Goal: Check status: Check status

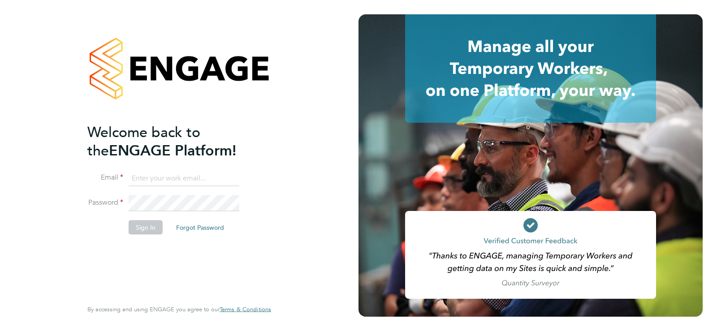
type input "[EMAIL_ADDRESS][DOMAIN_NAME]"
click at [150, 230] on button "Sign In" at bounding box center [146, 227] width 34 height 14
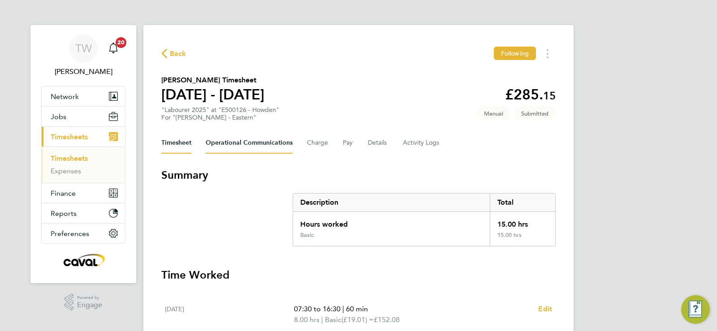
click at [253, 142] on Communications-tab "Operational Communications" at bounding box center [249, 143] width 87 height 22
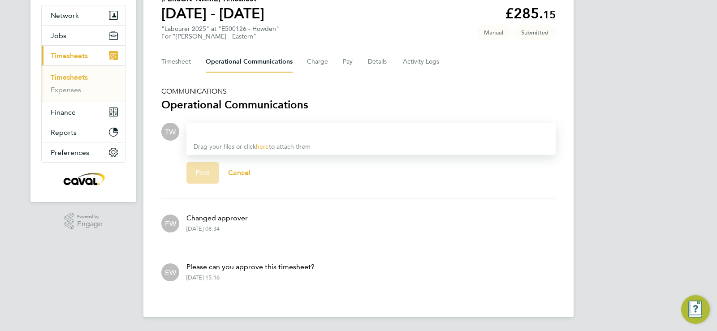
scroll to position [82, 0]
click at [321, 56] on button "Charge" at bounding box center [318, 62] width 22 height 22
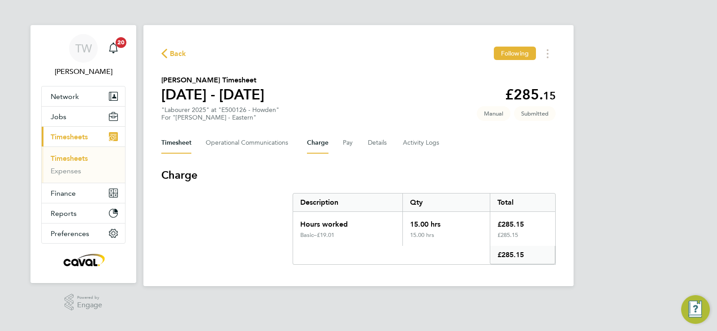
click at [175, 148] on button "Timesheet" at bounding box center [176, 143] width 30 height 22
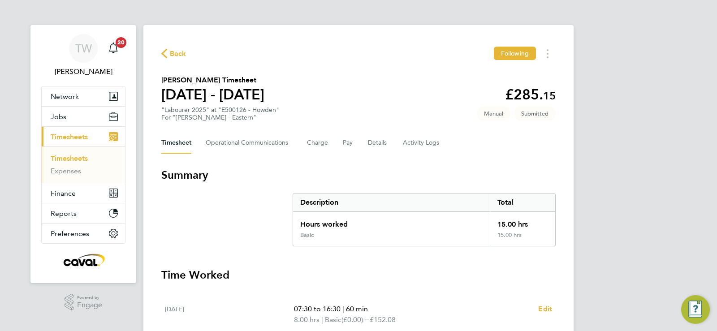
click at [81, 158] on link "Timesheets" at bounding box center [69, 158] width 37 height 9
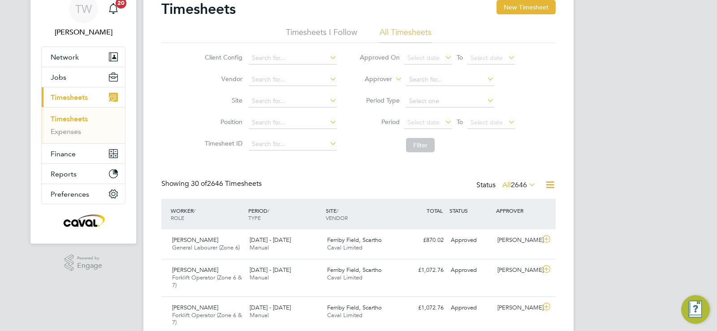
click at [518, 183] on span "2646" at bounding box center [519, 185] width 16 height 9
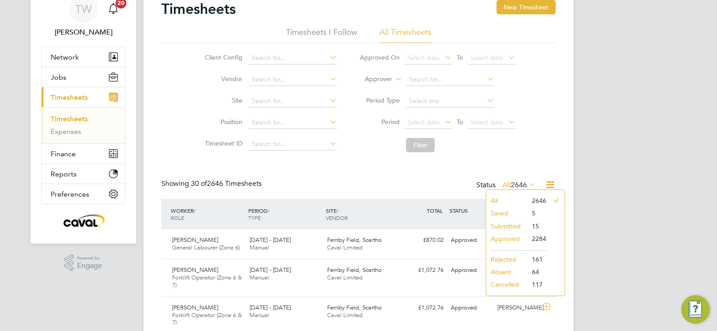
click at [501, 238] on li "Approved" at bounding box center [506, 239] width 41 height 13
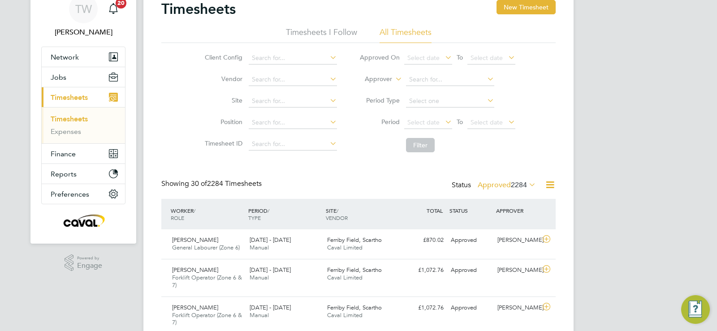
click at [511, 184] on span "2284" at bounding box center [519, 185] width 16 height 9
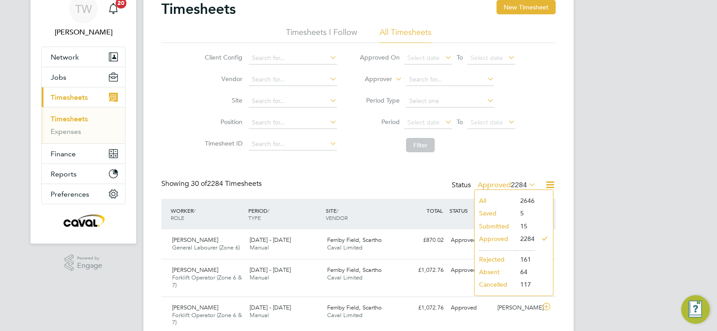
click at [496, 225] on li "Submitted" at bounding box center [495, 226] width 41 height 13
